Goal: Navigation & Orientation: Find specific page/section

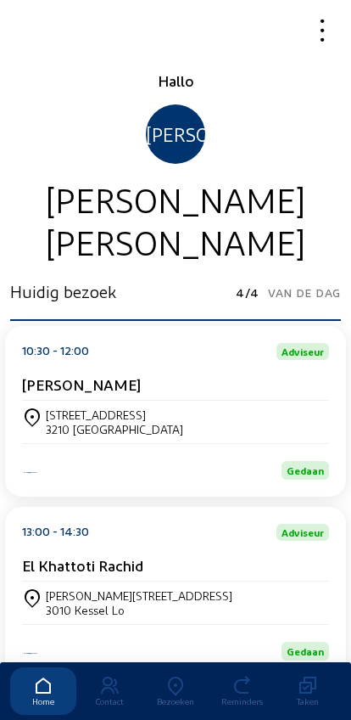
click at [177, 696] on div "Bezoeken" at bounding box center [176, 701] width 66 height 10
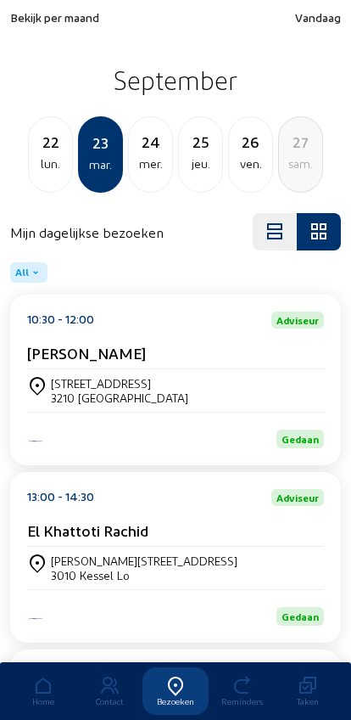
click at [37, 23] on span "Bekijk per maand" at bounding box center [54, 17] width 89 height 14
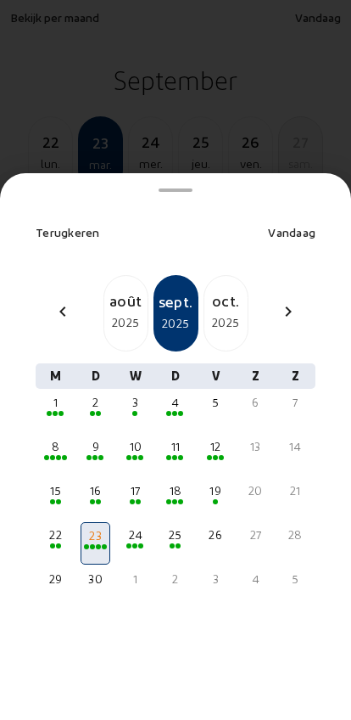
click at [58, 301] on mat-icon "chevron_left" at bounding box center [63, 311] width 20 height 20
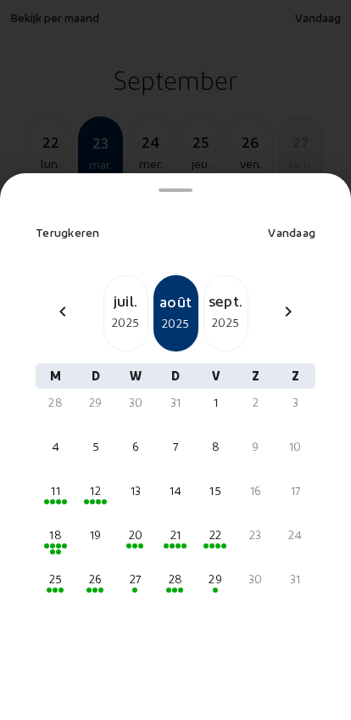
click at [110, 289] on div "juil." at bounding box center [125, 301] width 43 height 24
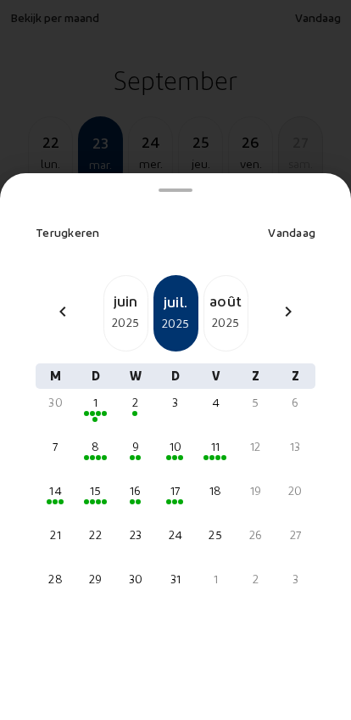
click at [136, 438] on div "9" at bounding box center [135, 446] width 26 height 17
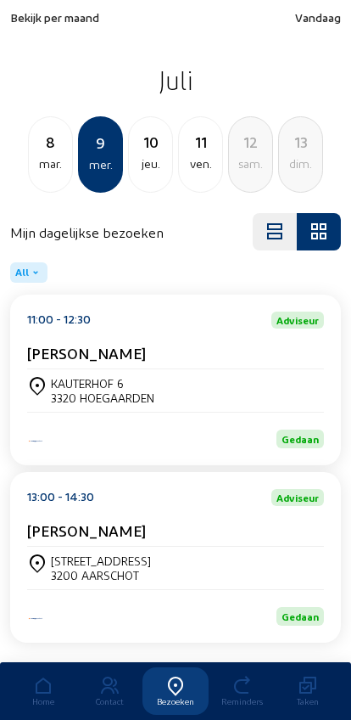
scroll to position [47, 0]
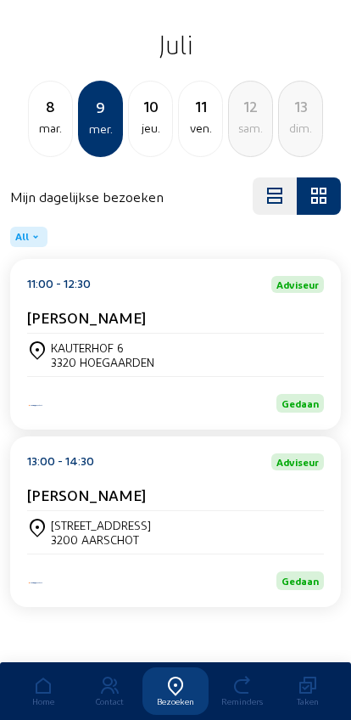
click at [46, 118] on div "mar." at bounding box center [50, 128] width 43 height 20
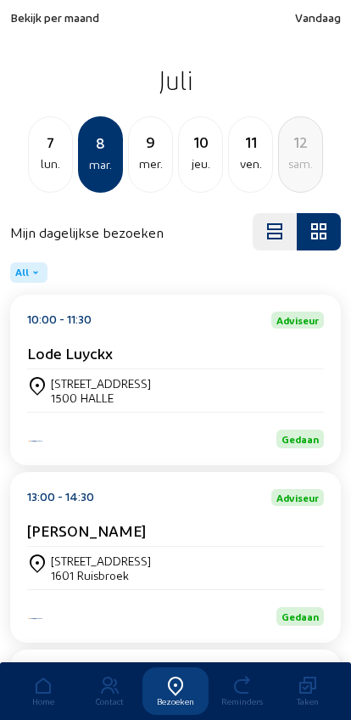
click at [45, 148] on div "7" at bounding box center [50, 142] width 43 height 24
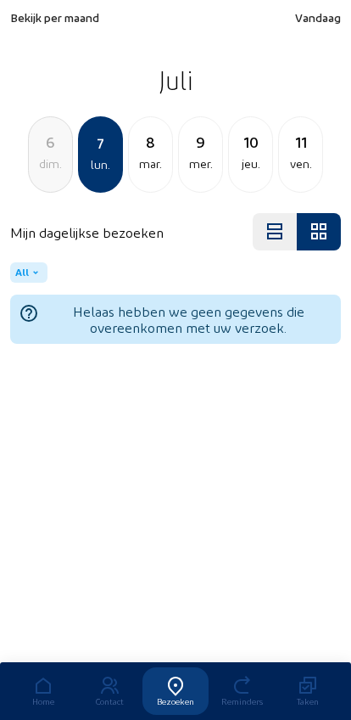
click at [133, 137] on div "8" at bounding box center [150, 142] width 43 height 24
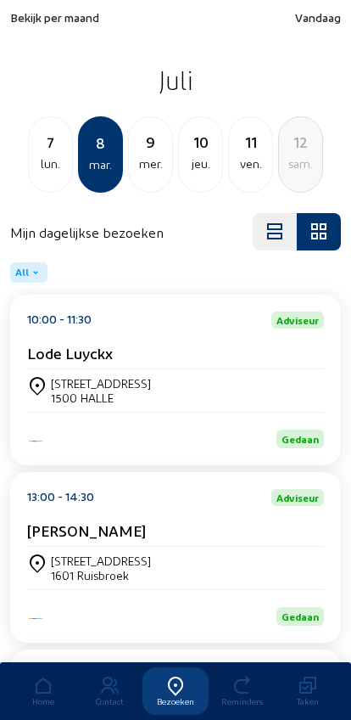
click at [192, 149] on div "10" at bounding box center [200, 142] width 43 height 24
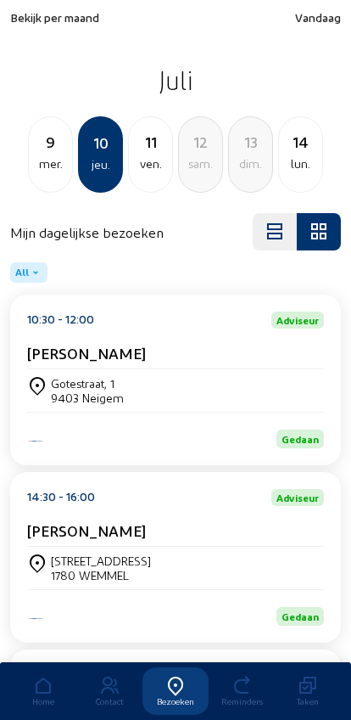
click at [302, 150] on div "14" at bounding box center [300, 142] width 43 height 24
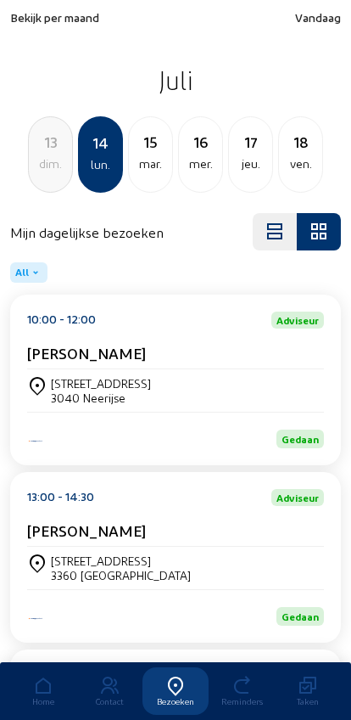
click at [146, 162] on div "mar." at bounding box center [150, 164] width 43 height 20
click at [149, 156] on div "mer." at bounding box center [150, 164] width 43 height 20
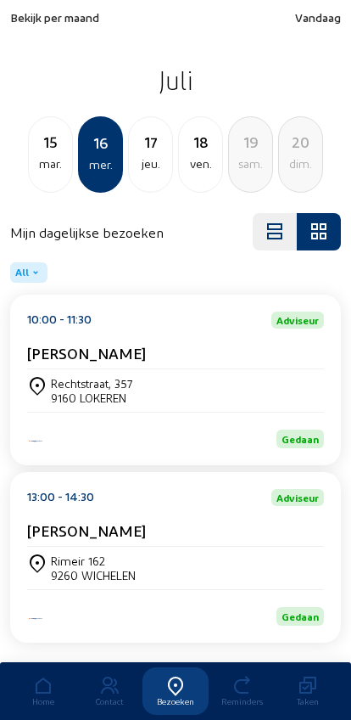
click at [50, 154] on div "15" at bounding box center [50, 142] width 43 height 24
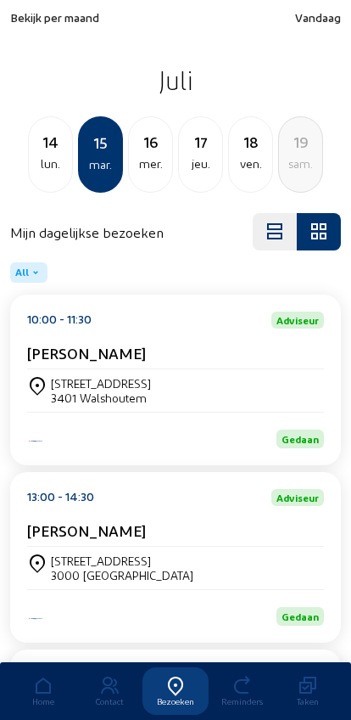
click at [40, 148] on div "14" at bounding box center [50, 142] width 43 height 24
click at [48, 152] on div "13" at bounding box center [50, 142] width 43 height 24
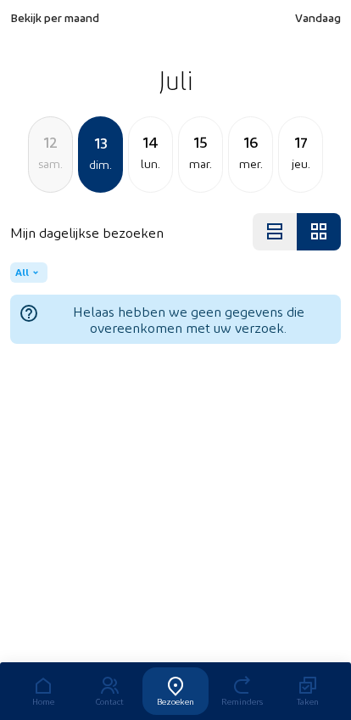
click at [36, 137] on div "12" at bounding box center [50, 142] width 43 height 24
click at [51, 156] on div "ven." at bounding box center [50, 164] width 43 height 20
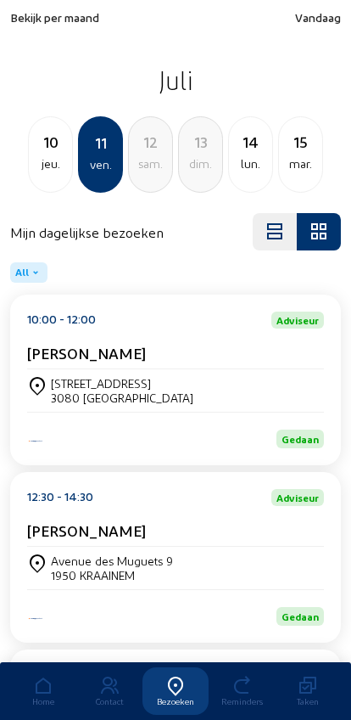
click at [36, 157] on div "jeu." at bounding box center [50, 164] width 43 height 20
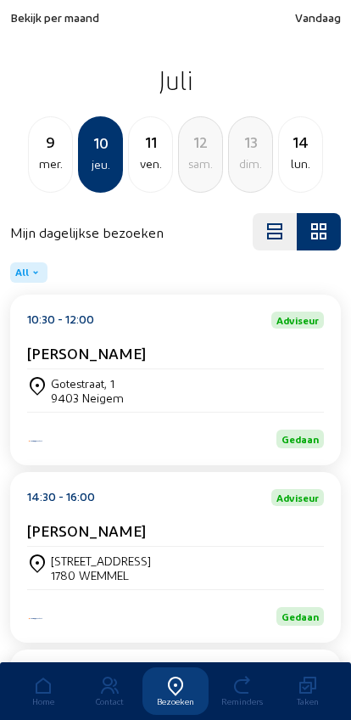
click at [44, 153] on div "9" at bounding box center [50, 142] width 43 height 24
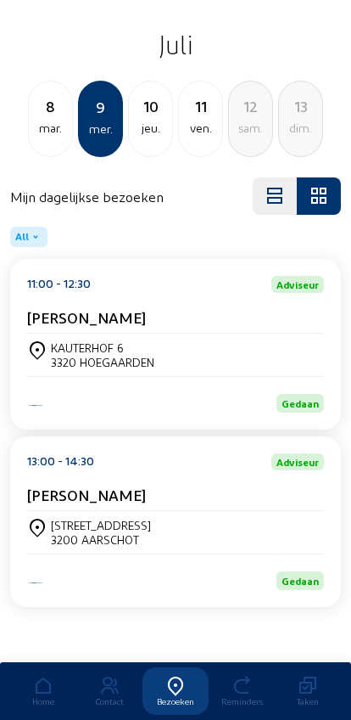
click at [32, 132] on div "[DATE]" at bounding box center [50, 119] width 45 height 76
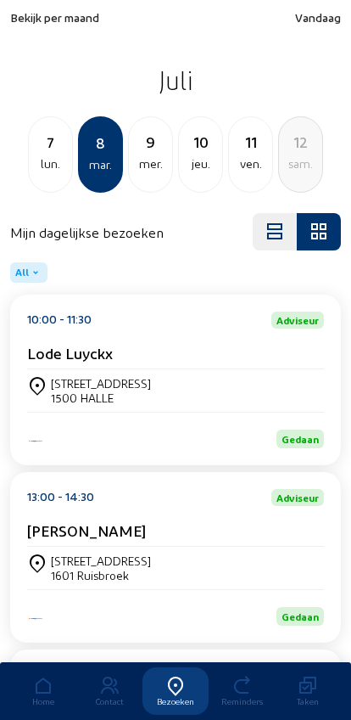
click at [47, 160] on div "lun." at bounding box center [50, 164] width 43 height 20
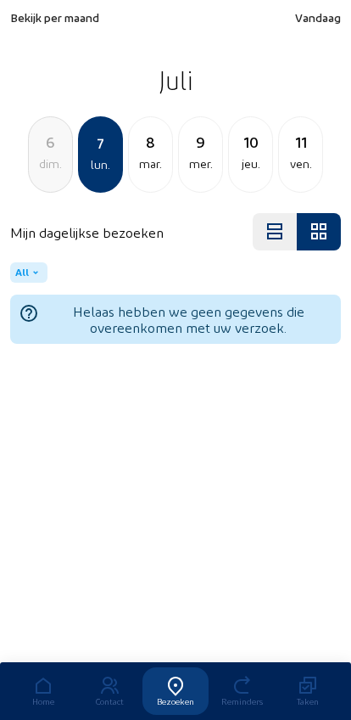
click at [52, 148] on div "6" at bounding box center [50, 142] width 43 height 24
click at [66, 144] on div "5" at bounding box center [50, 142] width 43 height 24
click at [64, 155] on div "ven." at bounding box center [50, 164] width 43 height 20
